Goal: Browse casually

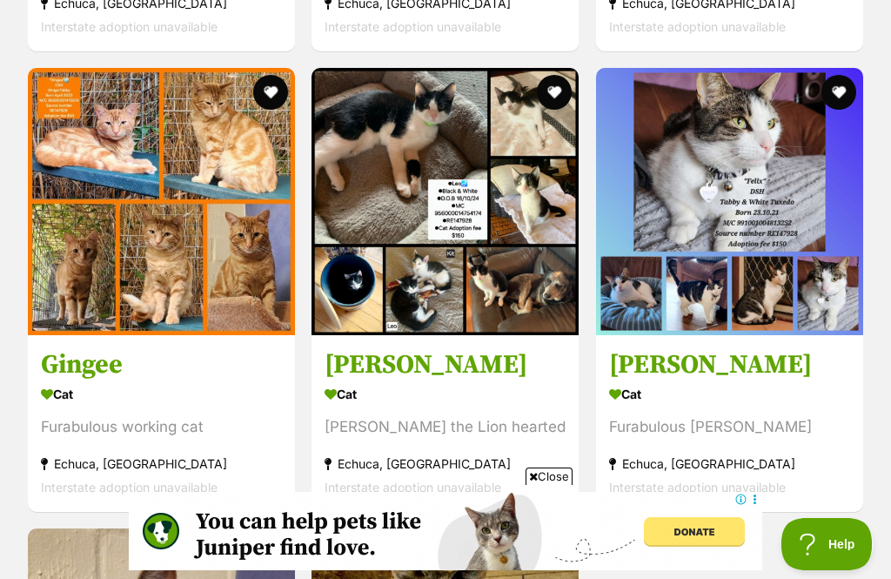
click at [86, 348] on h3 "Gingee" at bounding box center [161, 364] width 241 height 33
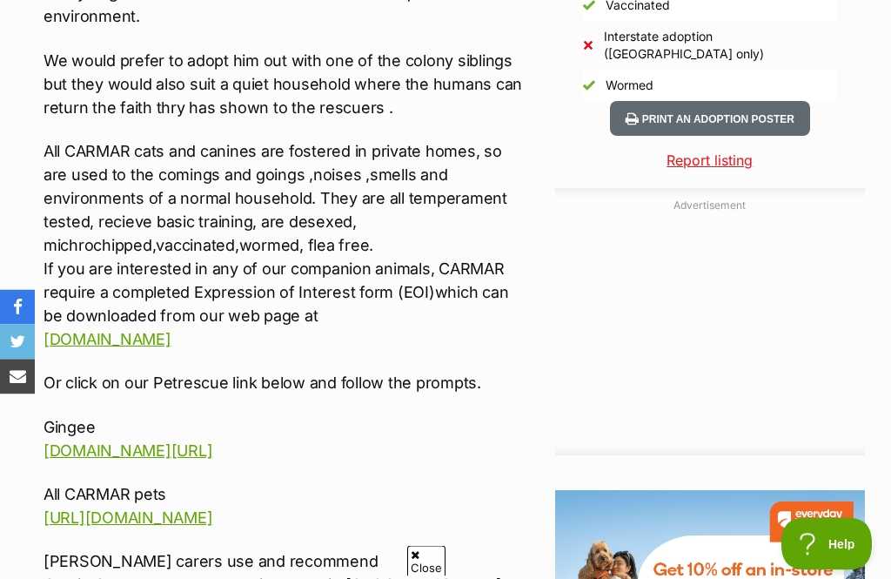
scroll to position [1667, 0]
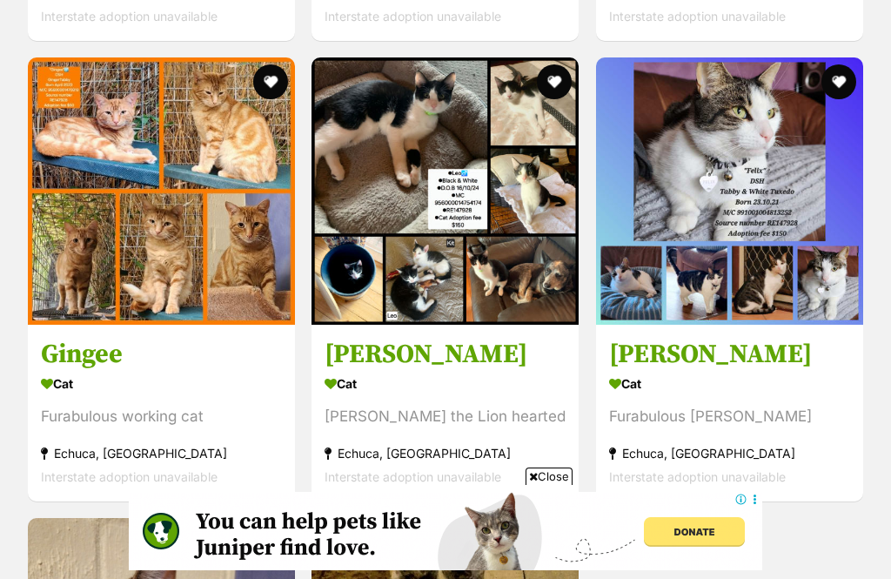
click at [769, 191] on img at bounding box center [729, 190] width 267 height 267
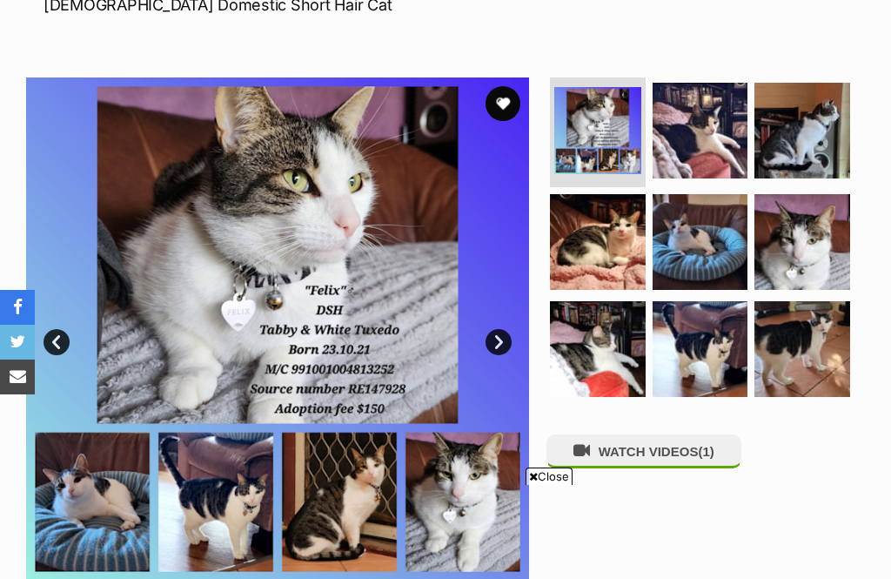
scroll to position [281, 0]
